Goal: Information Seeking & Learning: Learn about a topic

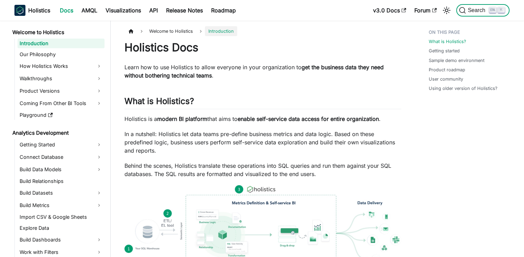
click at [474, 11] on span "Search" at bounding box center [478, 10] width 24 height 6
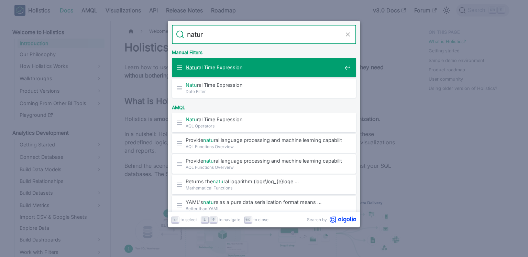
type input "natura"
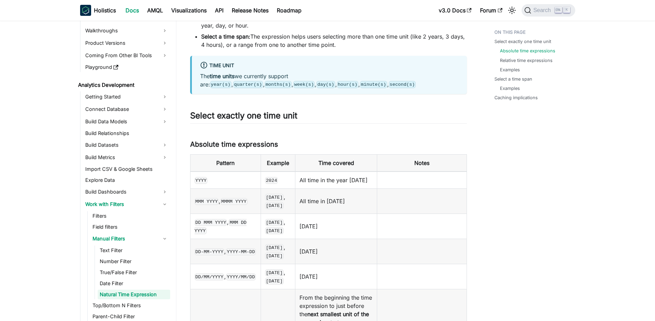
scroll to position [248, 0]
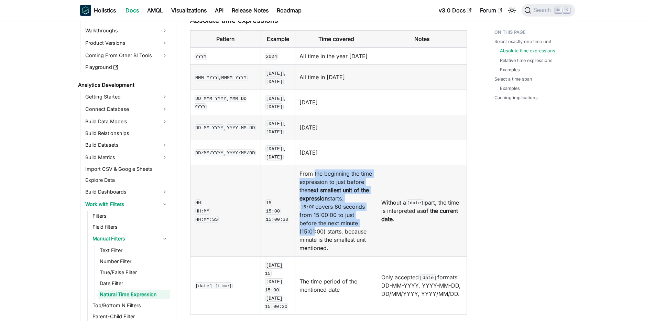
drag, startPoint x: 304, startPoint y: 173, endPoint x: 321, endPoint y: 224, distance: 54.1
click at [321, 224] on td "From the beginning the time expression to just before the next smallest unit of…" at bounding box center [336, 210] width 82 height 91
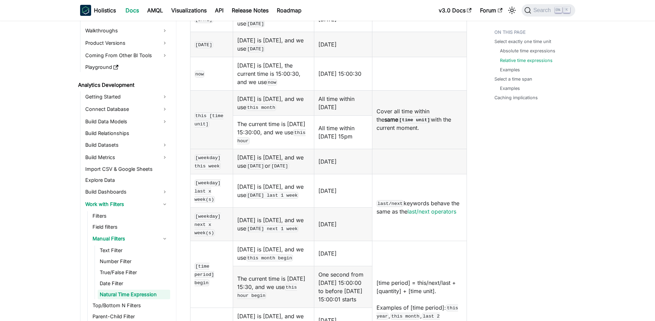
scroll to position [743, 0]
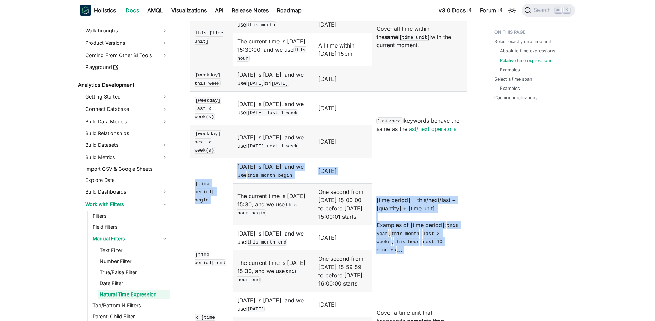
drag, startPoint x: 308, startPoint y: 195, endPoint x: 278, endPoint y: 200, distance: 30.3
click at [278, 200] on tbody "beginning [DATE] [DATE] [DATE] is [DATE], and we use [DATE] [DATE] [DATE] [DATE…" at bounding box center [328, 145] width 277 height 527
click at [280, 183] on td "[DATE] is [DATE], and we use this month begin" at bounding box center [273, 170] width 81 height 25
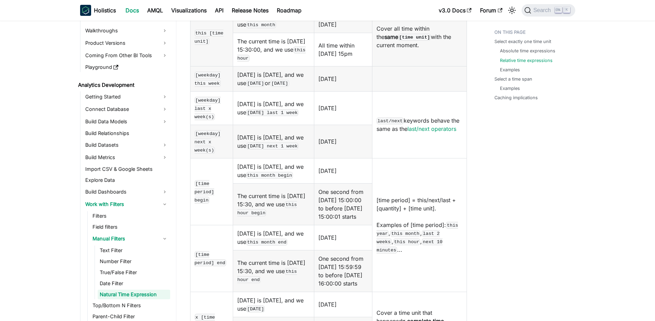
click at [280, 183] on td "[DATE] is [DATE], and we use this month begin" at bounding box center [273, 170] width 81 height 25
click at [270, 183] on td "[DATE] is [DATE], and we use this month begin" at bounding box center [273, 170] width 81 height 25
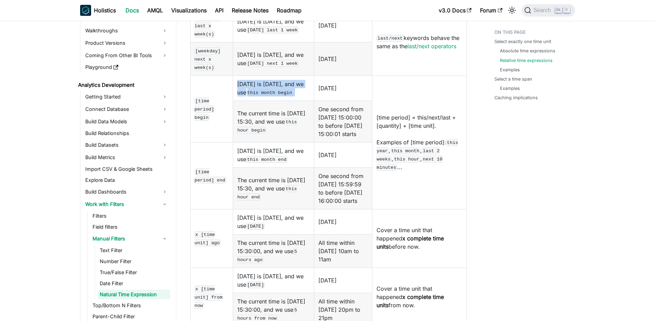
scroll to position [908, 0]
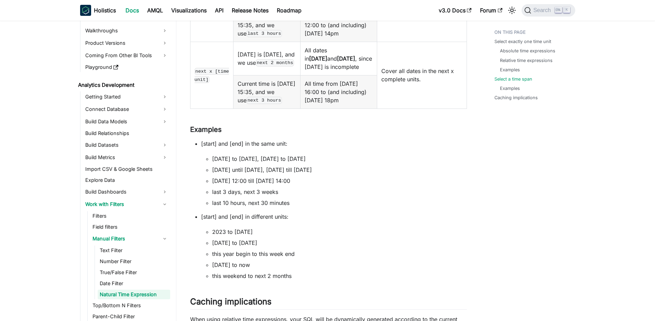
scroll to position [1857, 0]
